Goal: Task Accomplishment & Management: Manage account settings

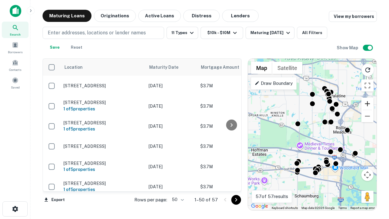
click at [367, 104] on button "Zoom in" at bounding box center [367, 104] width 12 height 12
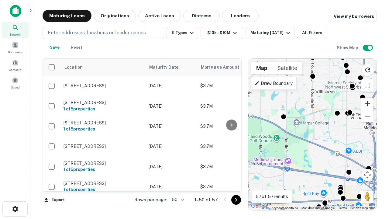
click at [367, 104] on button "Zoom in" at bounding box center [367, 104] width 12 height 12
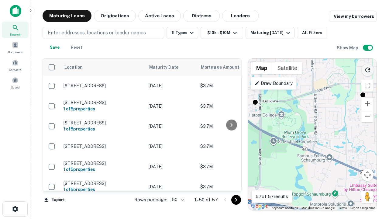
click at [368, 69] on icon "Reload search area" at bounding box center [367, 69] width 7 height 7
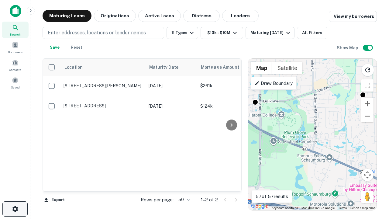
click at [15, 209] on icon "button" at bounding box center [15, 208] width 7 height 7
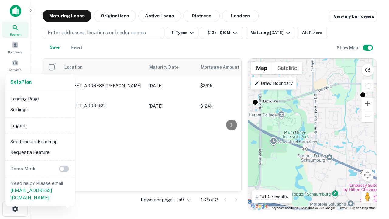
click at [40, 125] on li "Logout" at bounding box center [40, 125] width 65 height 11
